Goal: Information Seeking & Learning: Learn about a topic

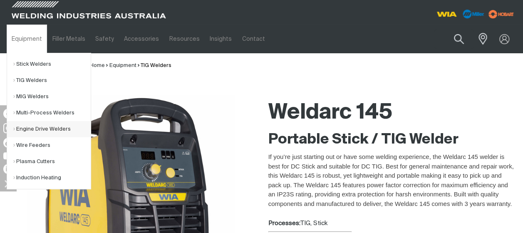
click at [32, 128] on link "Engine Drive Welders" at bounding box center [51, 129] width 77 height 16
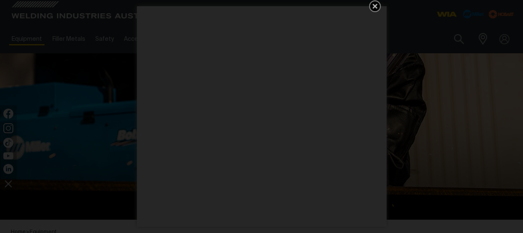
click at [374, 8] on icon "Get 5 WIA Welding Guides Free!" at bounding box center [375, 6] width 10 height 10
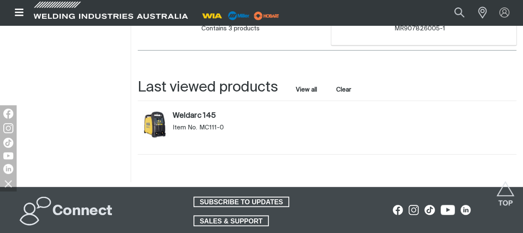
scroll to position [750, 0]
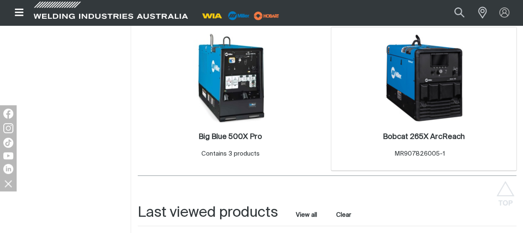
click at [424, 92] on img at bounding box center [424, 77] width 89 height 89
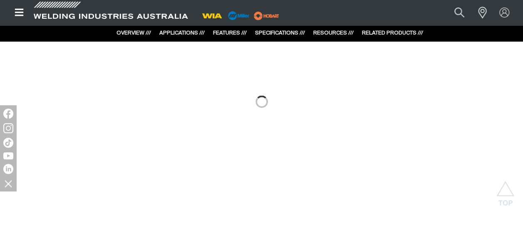
scroll to position [583, 0]
click at [280, 33] on link "SPECIFICATIONS ///" at bounding box center [280, 32] width 50 height 5
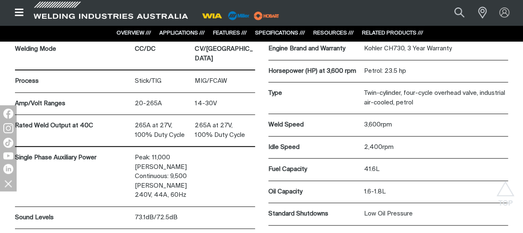
scroll to position [3339, 0]
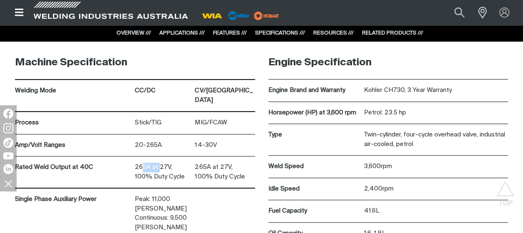
drag, startPoint x: 142, startPoint y: 155, endPoint x: 161, endPoint y: 155, distance: 18.7
click at [161, 163] on p "265A at 27V, 100% Duty Cycle" at bounding box center [165, 172] width 60 height 19
click at [164, 163] on p "265A at 27V, 100% Duty Cycle" at bounding box center [165, 172] width 60 height 19
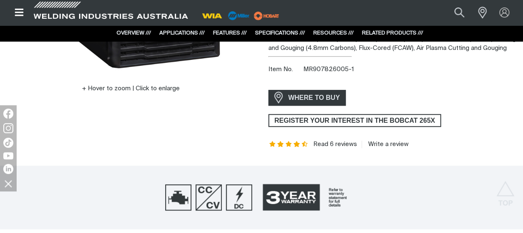
scroll to position [0, 0]
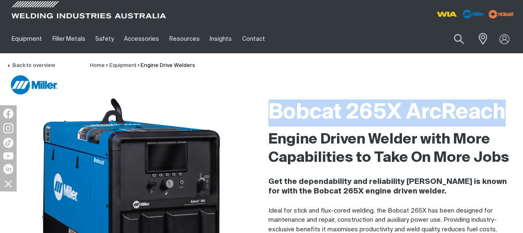
drag, startPoint x: 272, startPoint y: 116, endPoint x: 507, endPoint y: 121, distance: 235.8
click at [507, 121] on h1 "Bobcat 265X ArcReach" at bounding box center [393, 113] width 249 height 27
copy h1 "Bobcat 265X ArcReach"
